Goal: Information Seeking & Learning: Learn about a topic

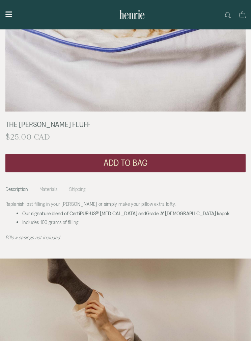
scroll to position [180, 0]
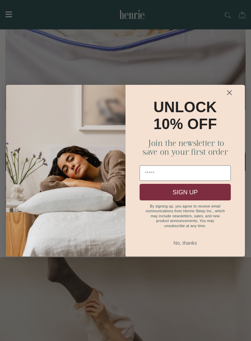
click at [230, 98] on circle "Close dialog" at bounding box center [229, 92] width 10 height 10
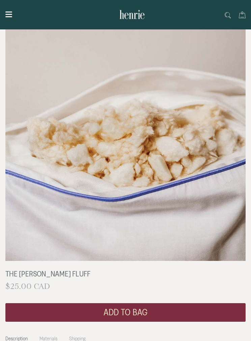
scroll to position [0, 0]
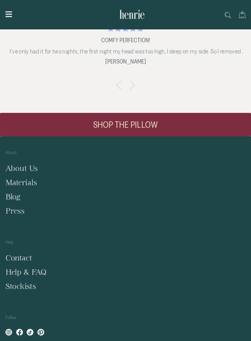
scroll to position [1209, 0]
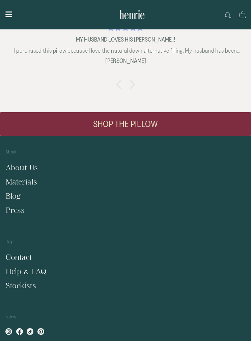
click at [17, 186] on link "Materials" at bounding box center [21, 181] width 32 height 8
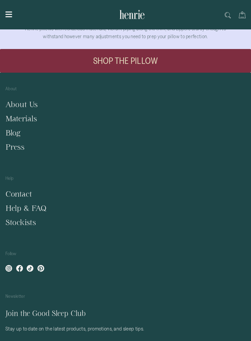
scroll to position [1233, 0]
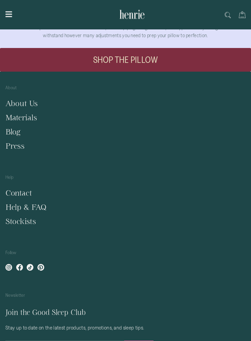
click at [5, 151] on ul "About Us Materials Blog Press" at bounding box center [125, 125] width 240 height 52
click at [3, 161] on div "About About Us Materials Blog Press" at bounding box center [123, 121] width 246 height 79
click at [8, 136] on link "Blog" at bounding box center [12, 132] width 15 height 8
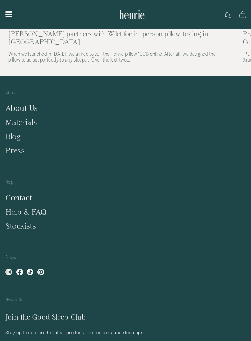
scroll to position [527, 0]
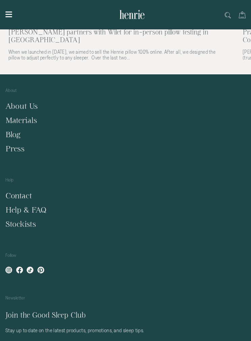
click at [12, 144] on link "Press" at bounding box center [14, 148] width 19 height 8
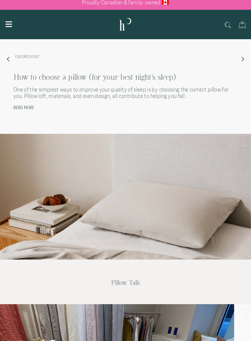
scroll to position [0, 0]
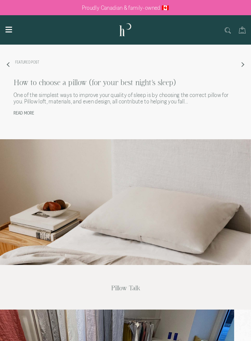
click at [245, 61] on button "Next" at bounding box center [242, 64] width 17 height 17
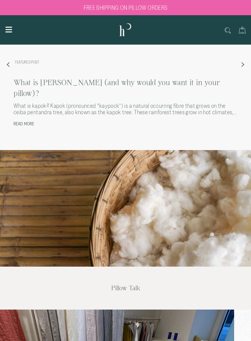
click at [3, 69] on button "Previous" at bounding box center [8, 64] width 17 height 17
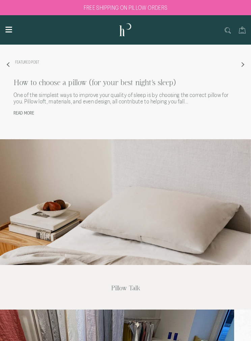
click at [27, 115] on link "Read more" at bounding box center [24, 112] width 21 height 5
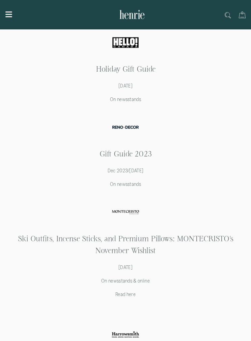
scroll to position [922, 0]
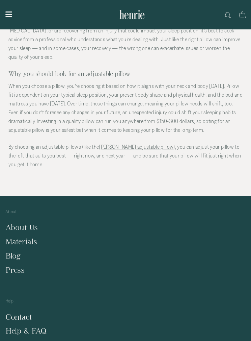
scroll to position [1678, 0]
